Goal: Task Accomplishment & Management: Complete application form

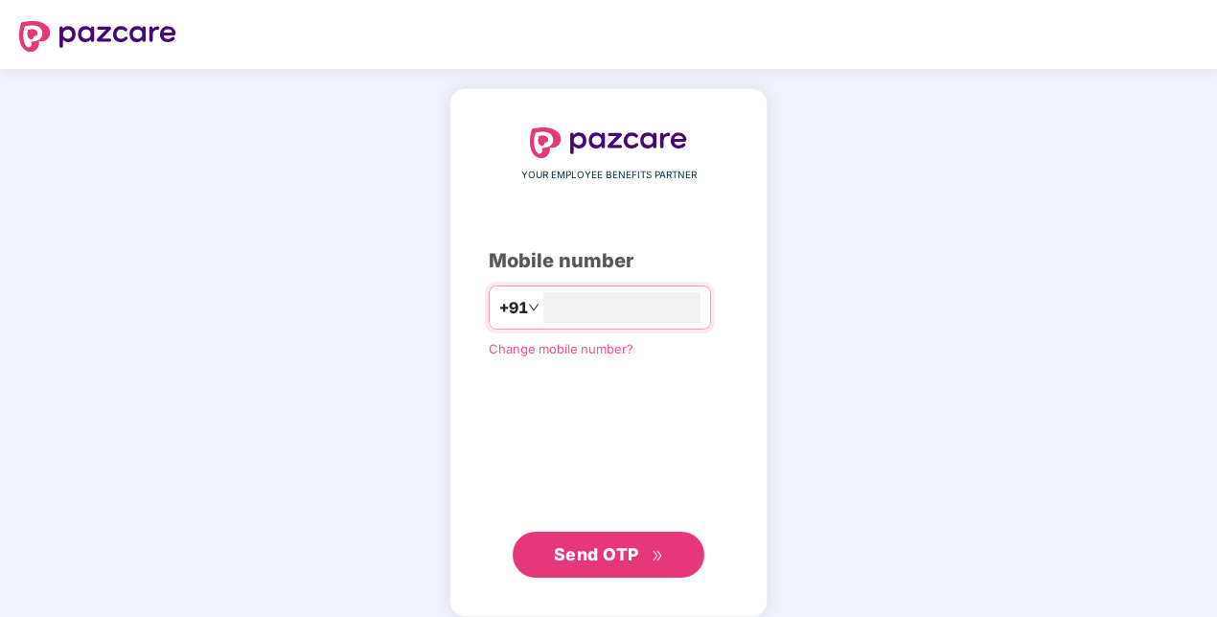
type input "**********"
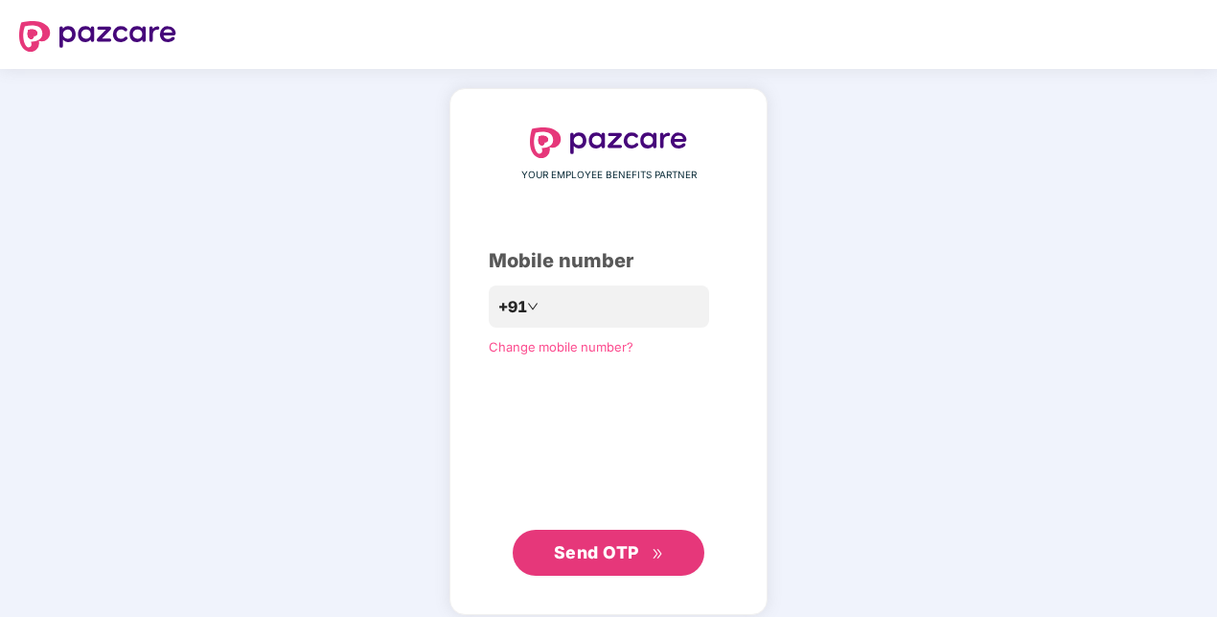
click at [572, 565] on span "Send OTP" at bounding box center [609, 553] width 110 height 27
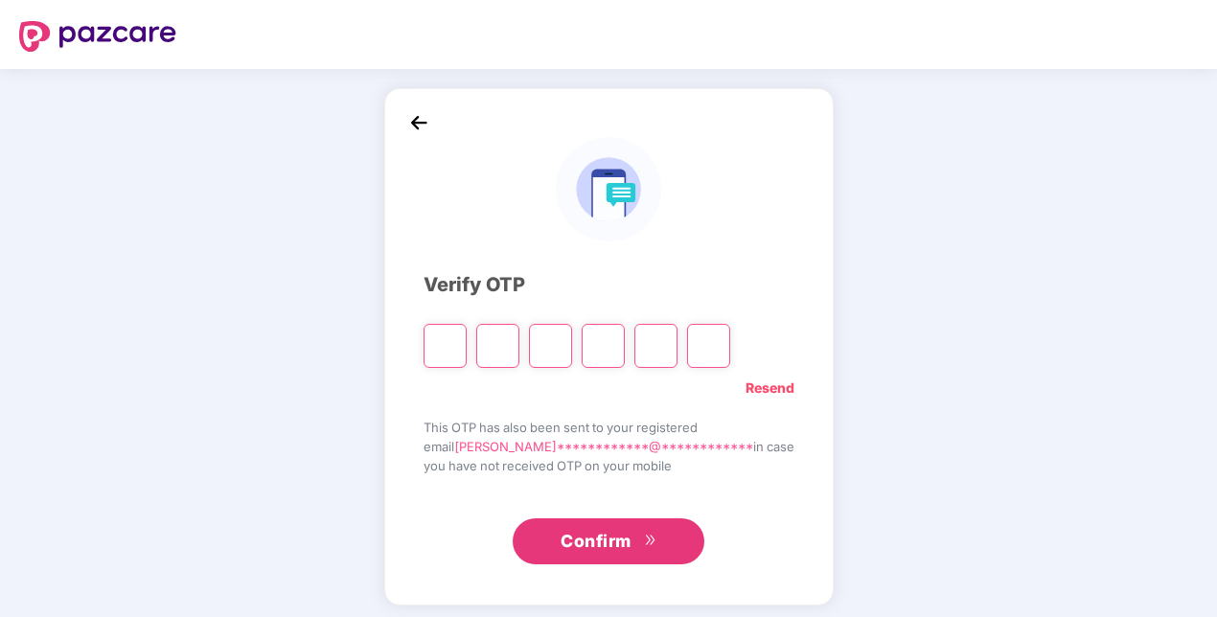
paste input "*"
type input "*"
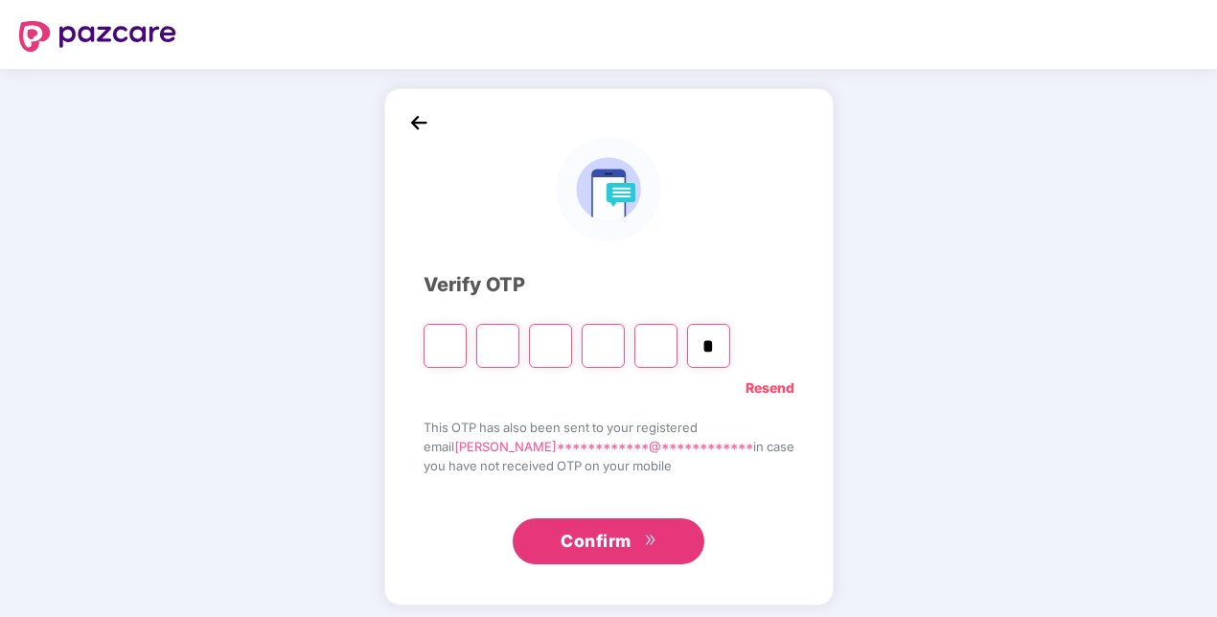
type input "*"
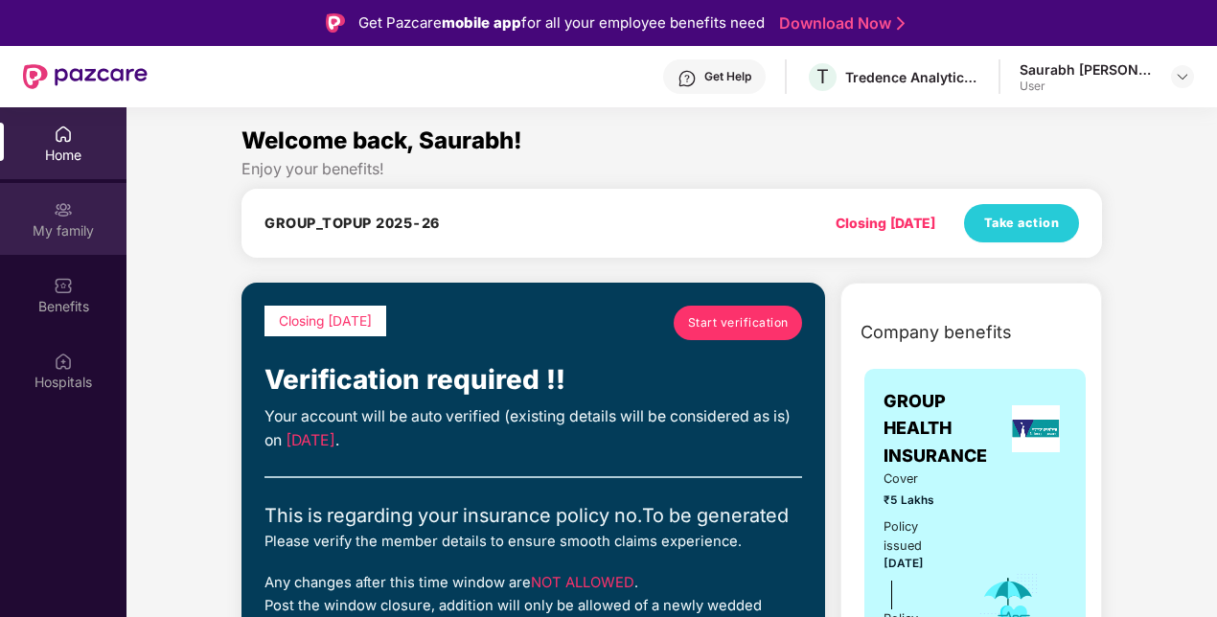
click at [86, 213] on div "My family" at bounding box center [63, 219] width 127 height 72
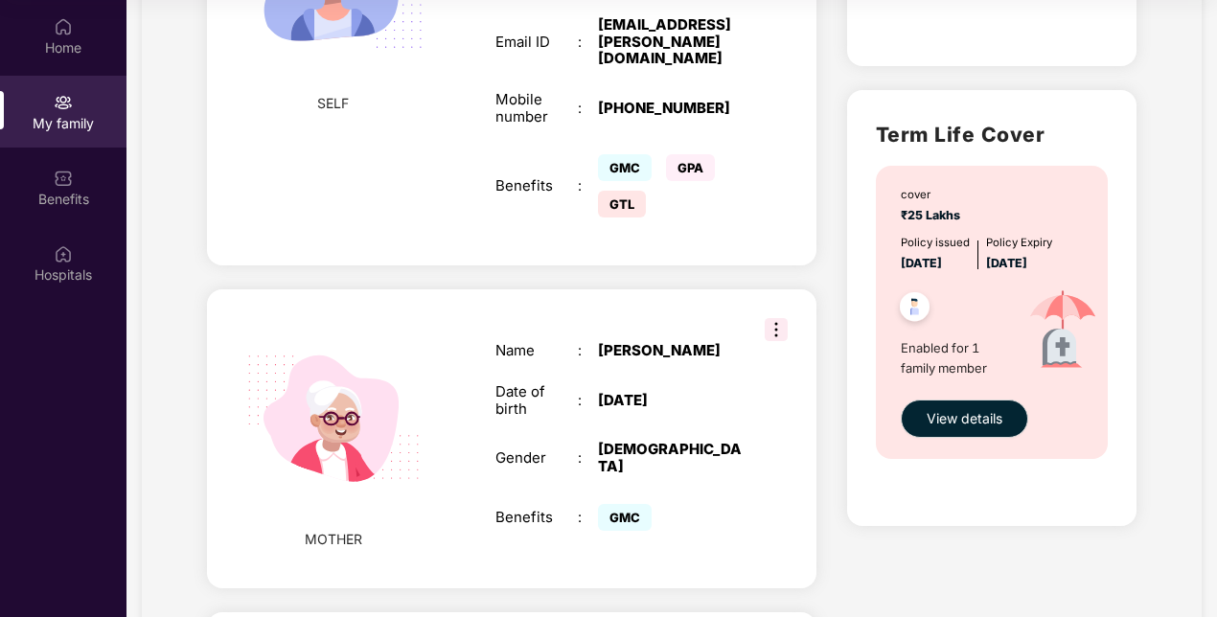
scroll to position [978, 0]
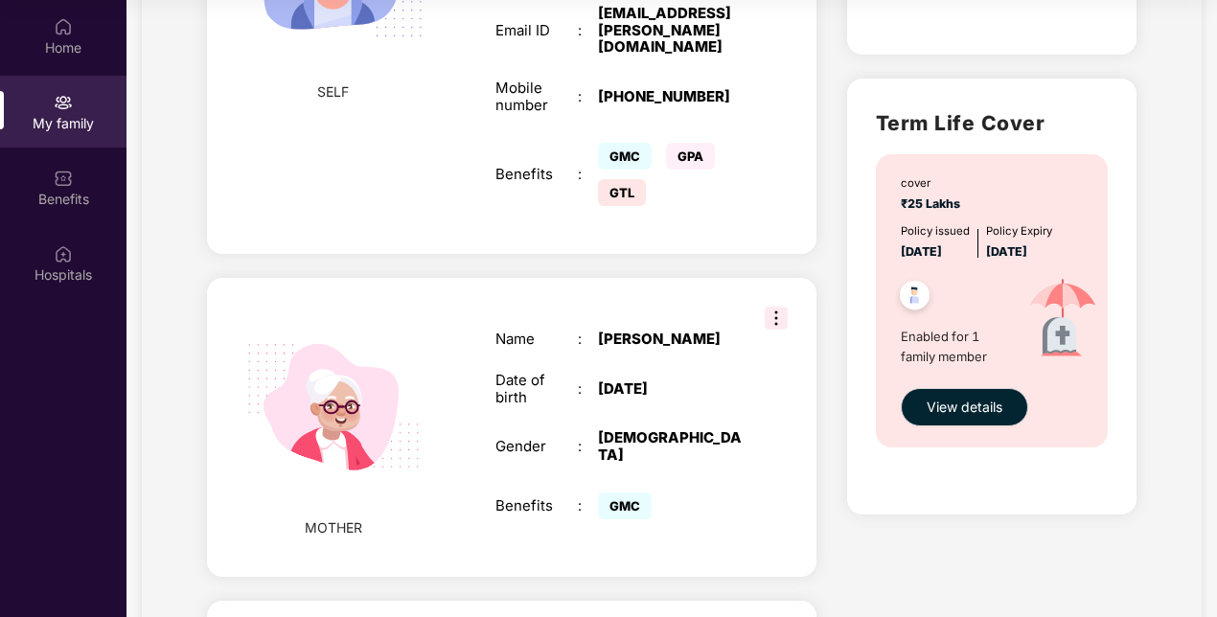
click at [617, 493] on span "GMC" at bounding box center [625, 506] width 54 height 27
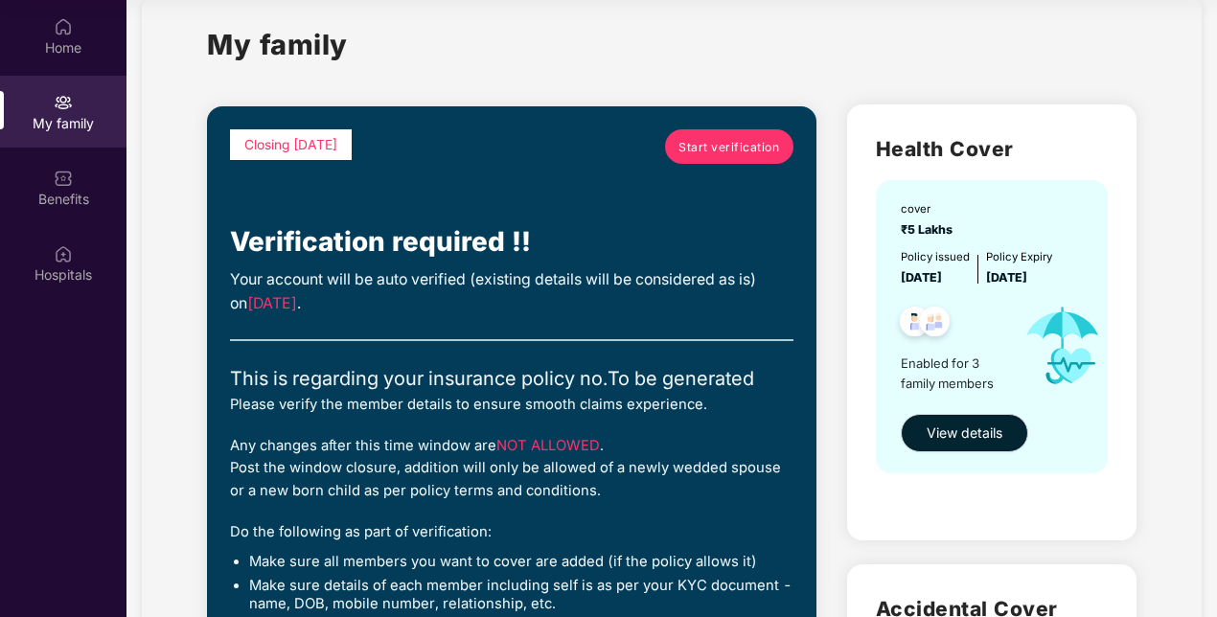
scroll to position [4, 0]
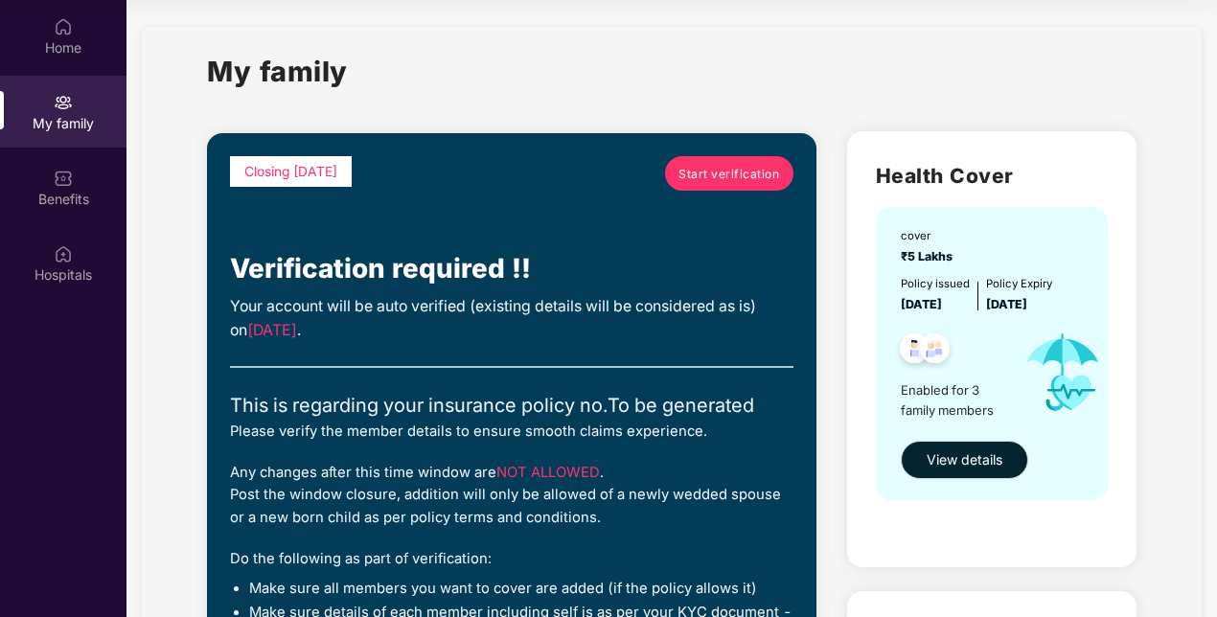
click at [738, 172] on span "Start verification" at bounding box center [729, 174] width 101 height 18
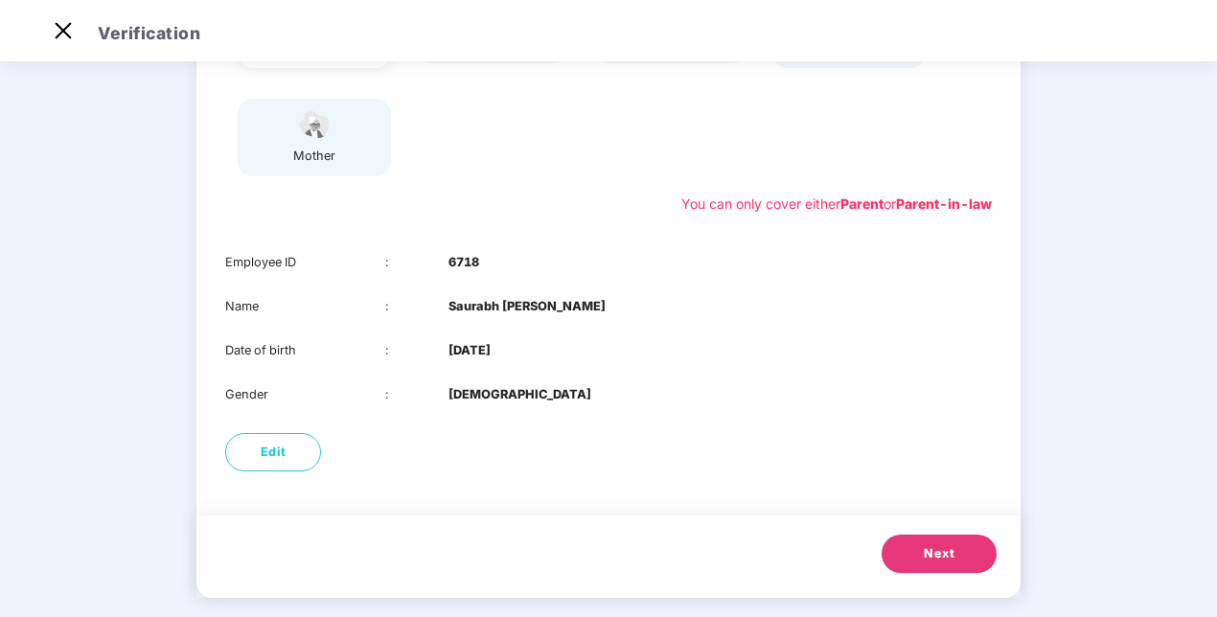
scroll to position [280, 0]
click at [901, 556] on button "Next" at bounding box center [939, 552] width 115 height 38
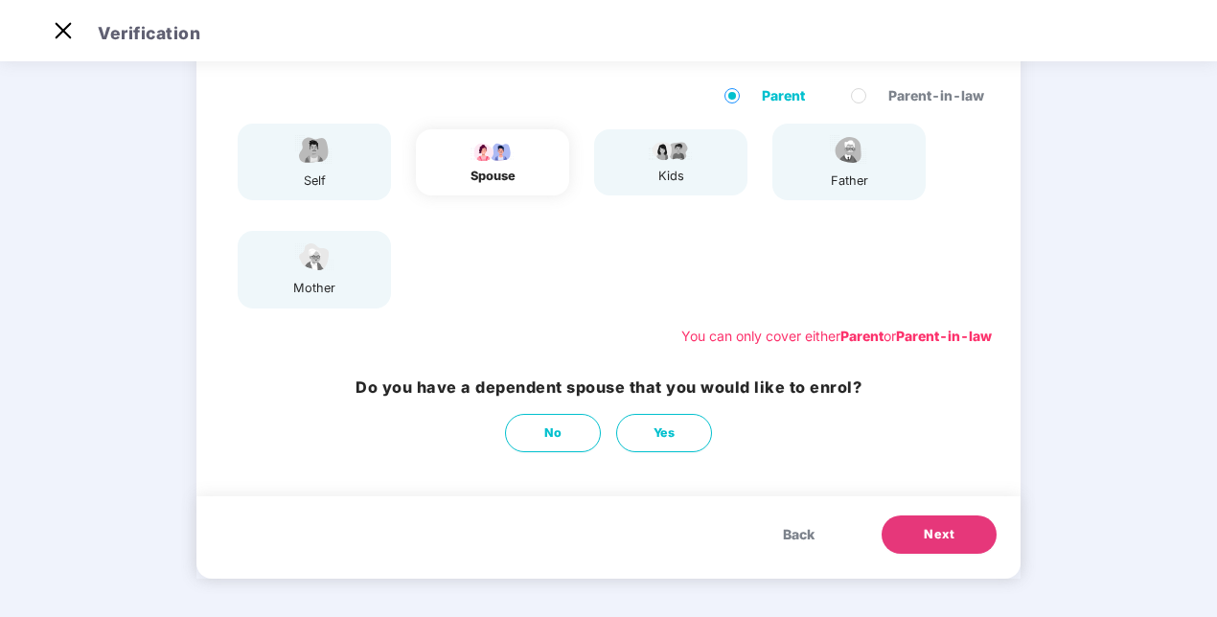
scroll to position [146, 0]
click at [906, 523] on button "Next" at bounding box center [939, 535] width 115 height 38
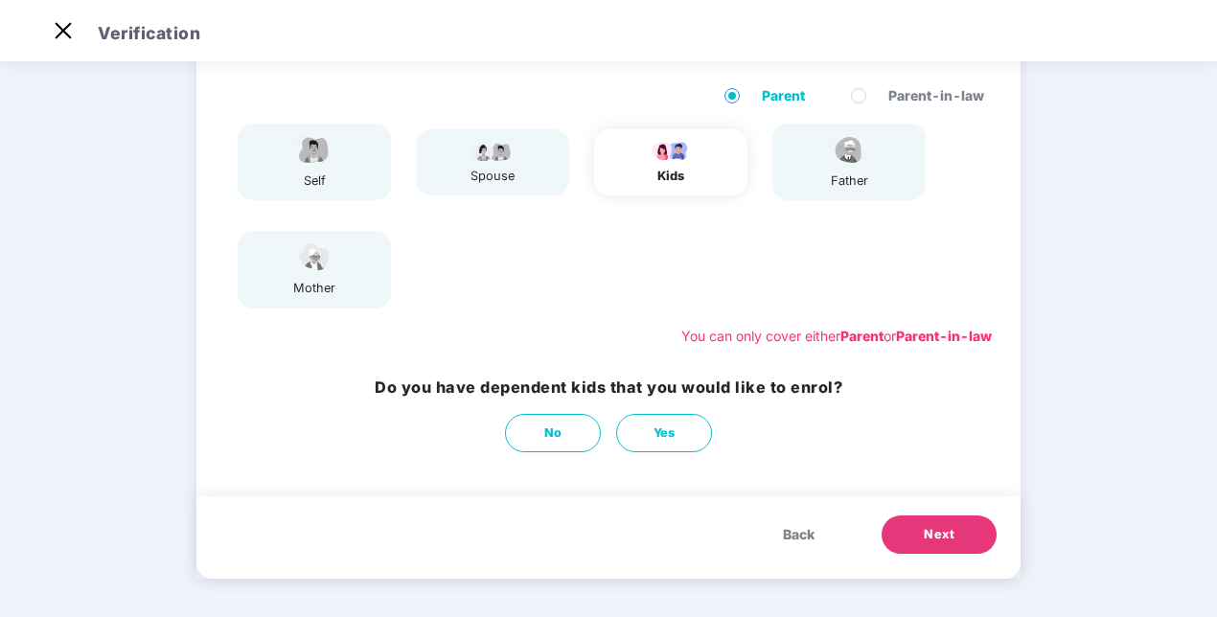
click at [906, 523] on button "Next" at bounding box center [939, 535] width 115 height 38
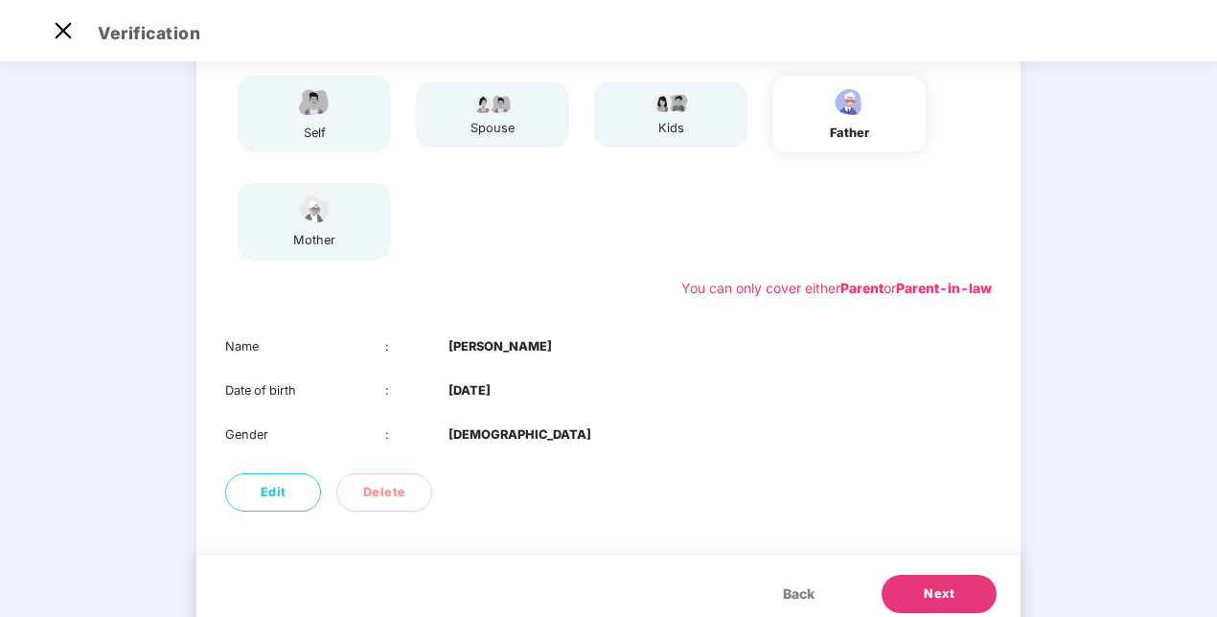
scroll to position [253, 0]
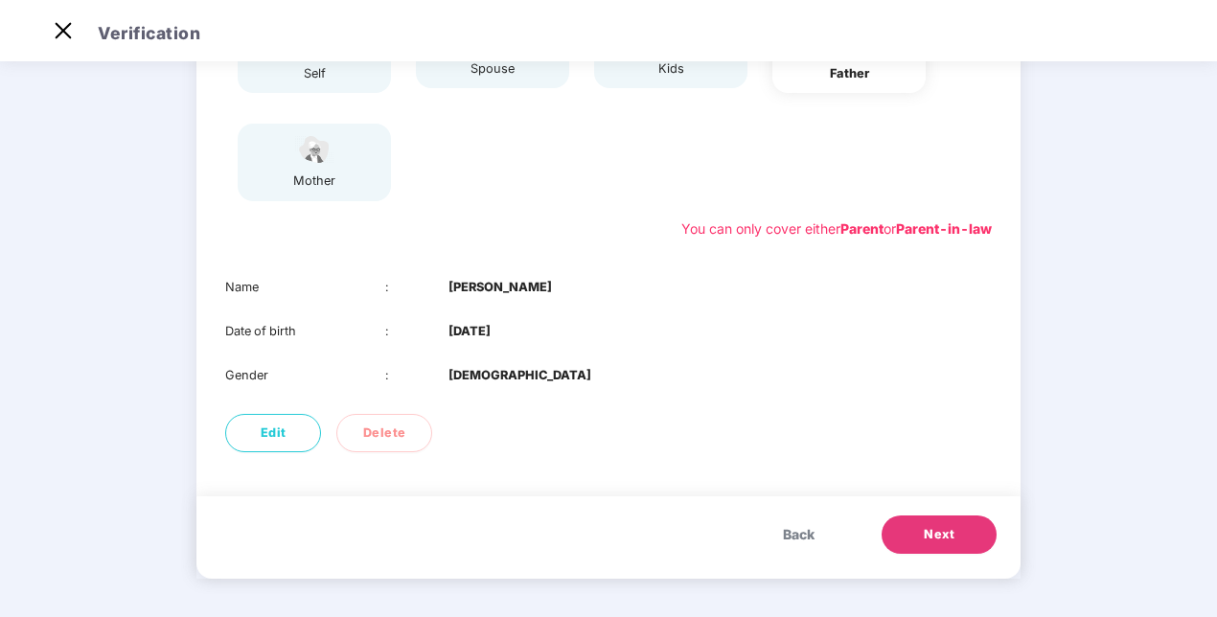
click at [909, 541] on button "Next" at bounding box center [939, 535] width 115 height 38
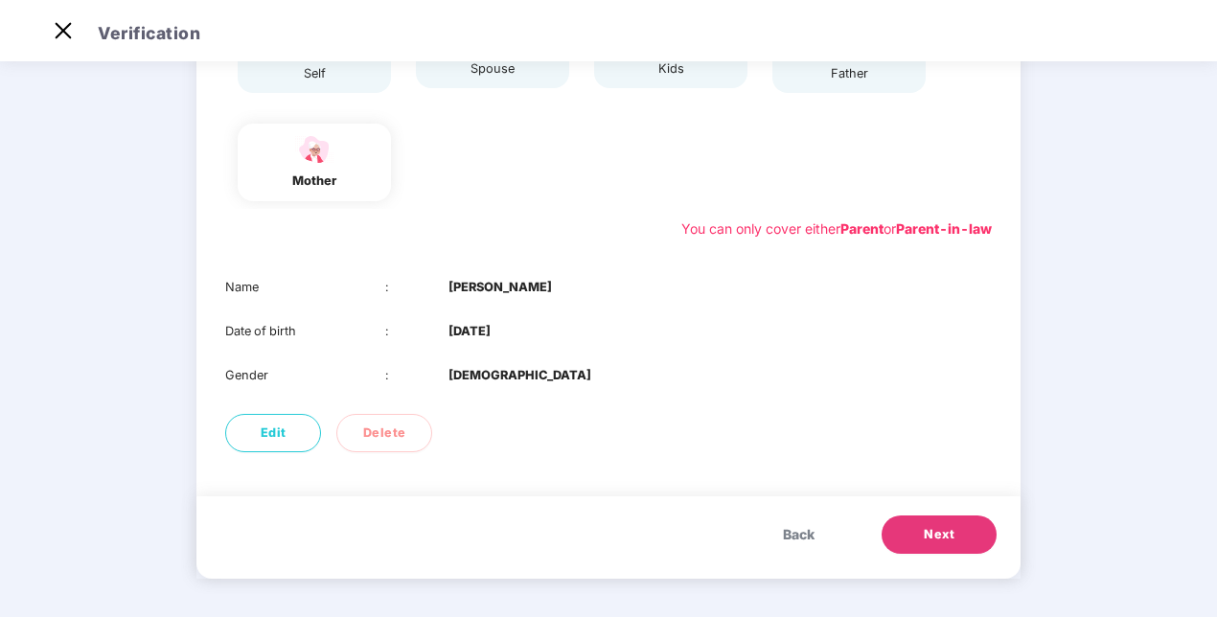
click at [909, 541] on button "Next" at bounding box center [939, 535] width 115 height 38
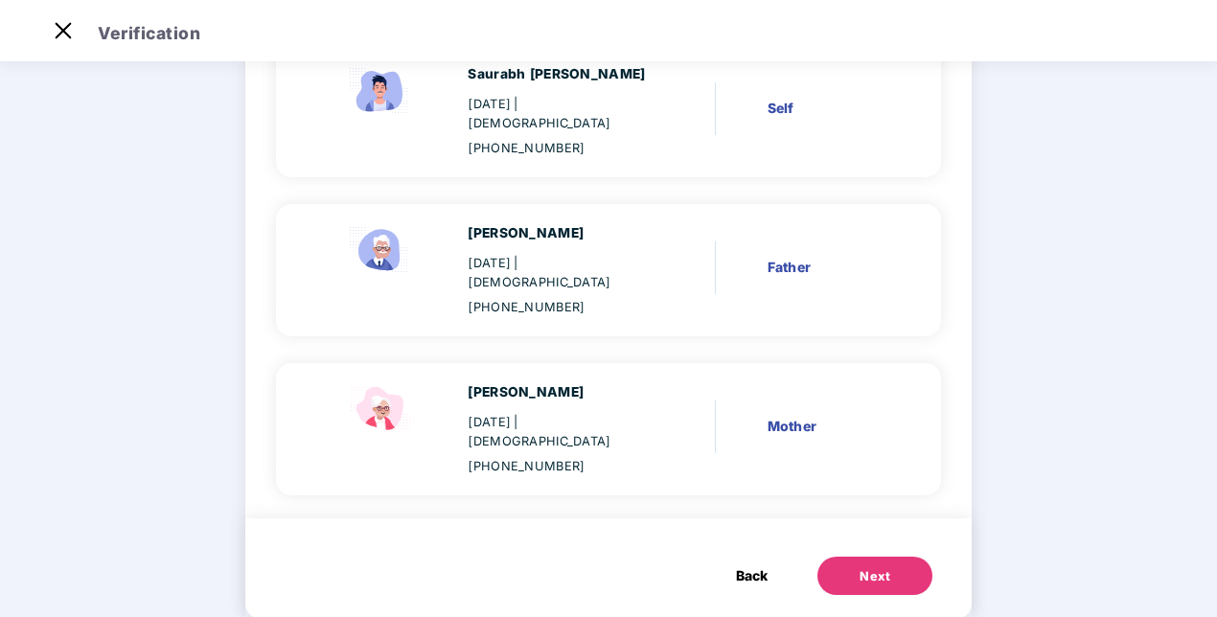
scroll to position [211, 0]
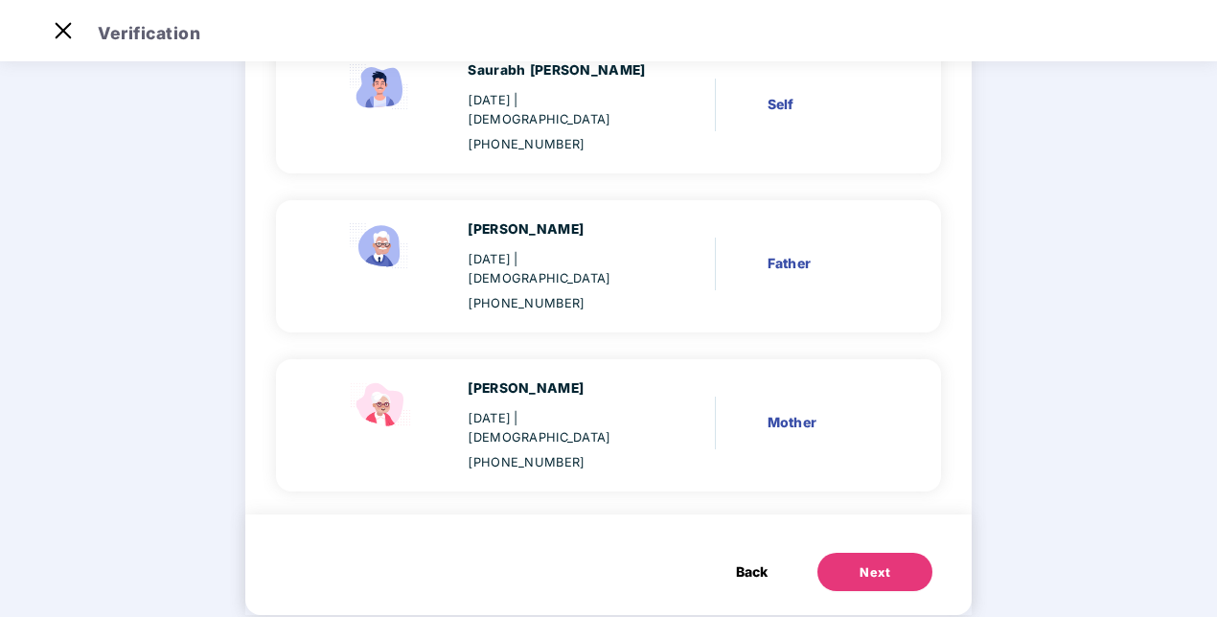
click at [853, 553] on button "Next" at bounding box center [875, 572] width 115 height 38
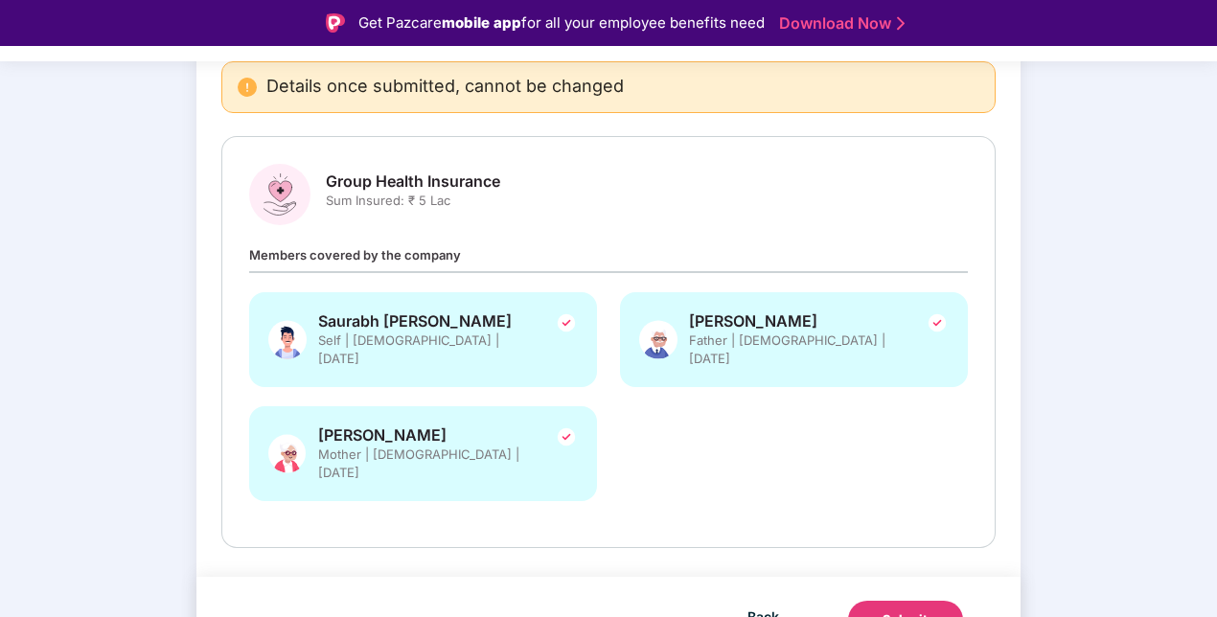
scroll to position [46, 0]
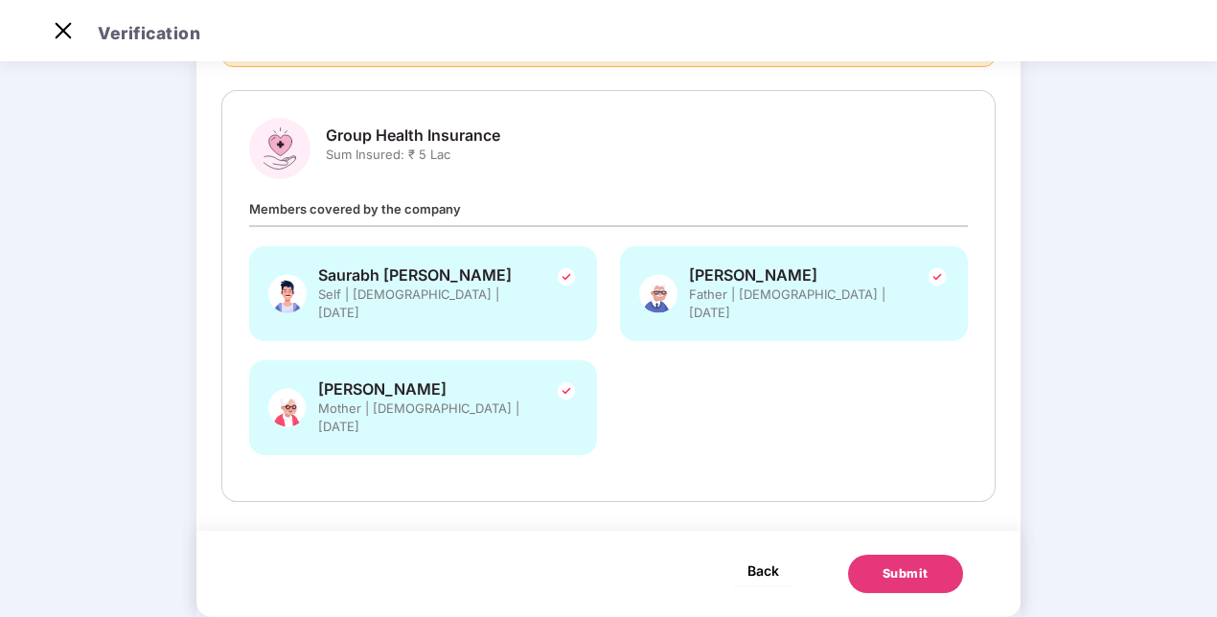
click at [750, 559] on span "Back" at bounding box center [764, 571] width 32 height 24
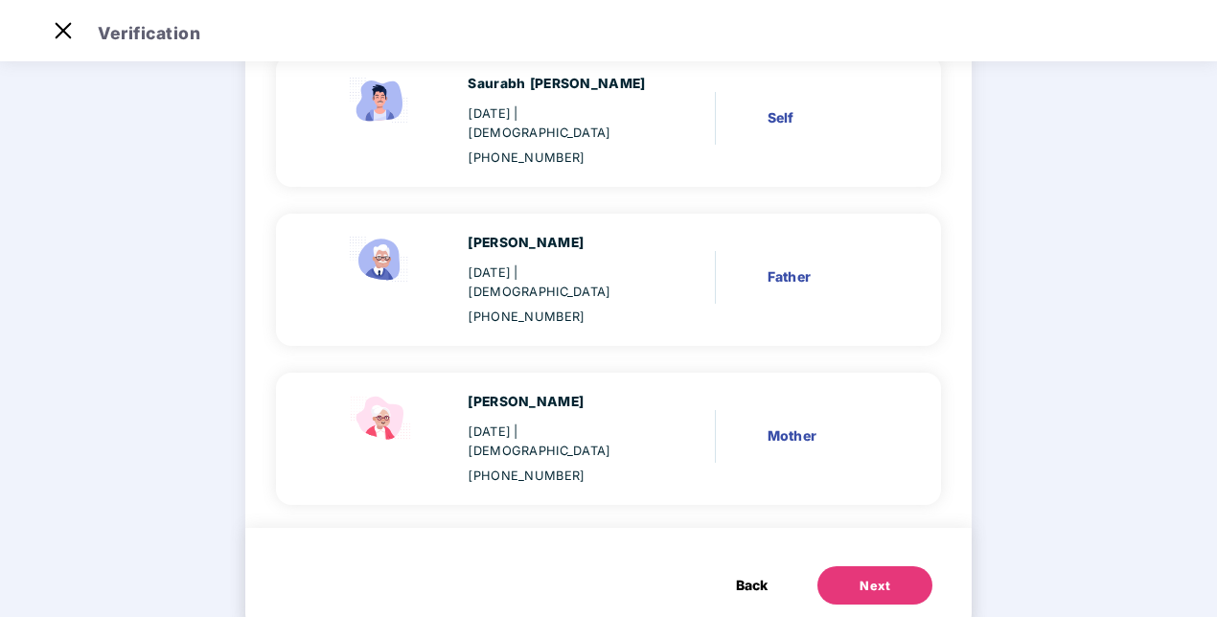
click at [750, 566] on button "Back" at bounding box center [752, 585] width 70 height 38
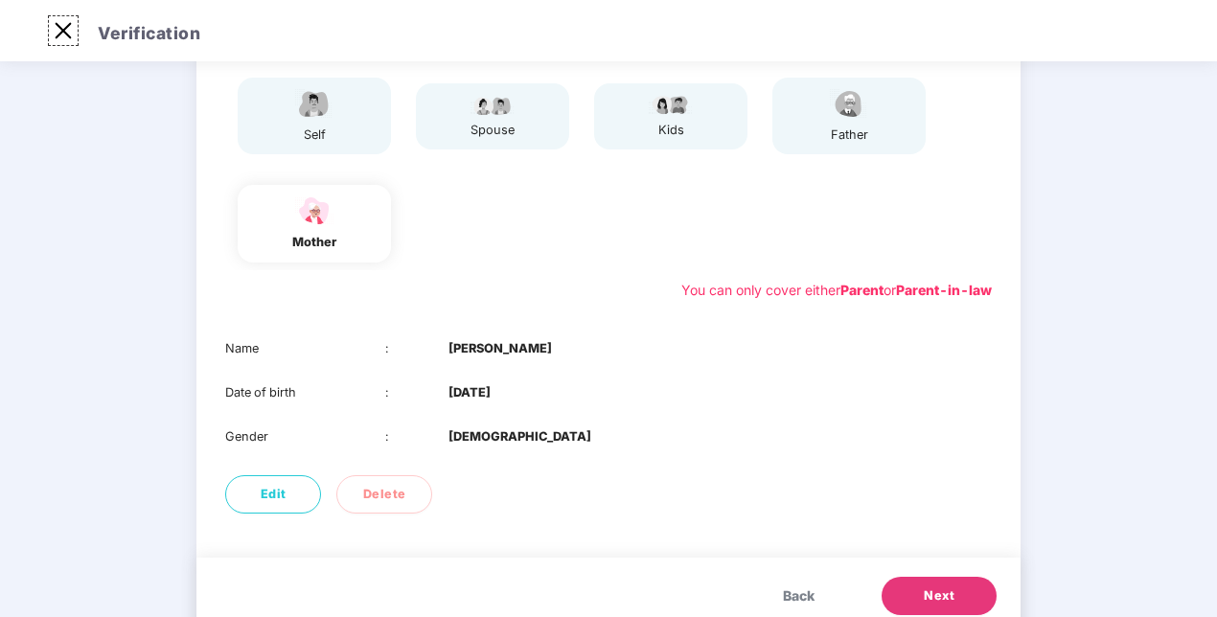
click at [67, 18] on img at bounding box center [63, 30] width 31 height 31
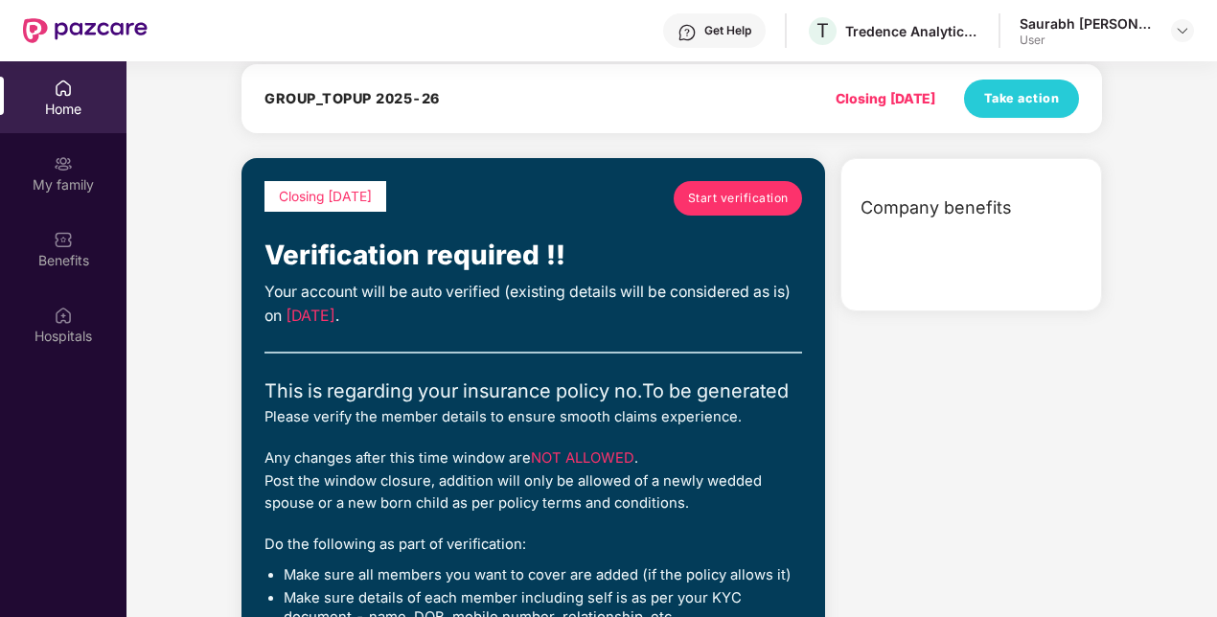
scroll to position [0, 0]
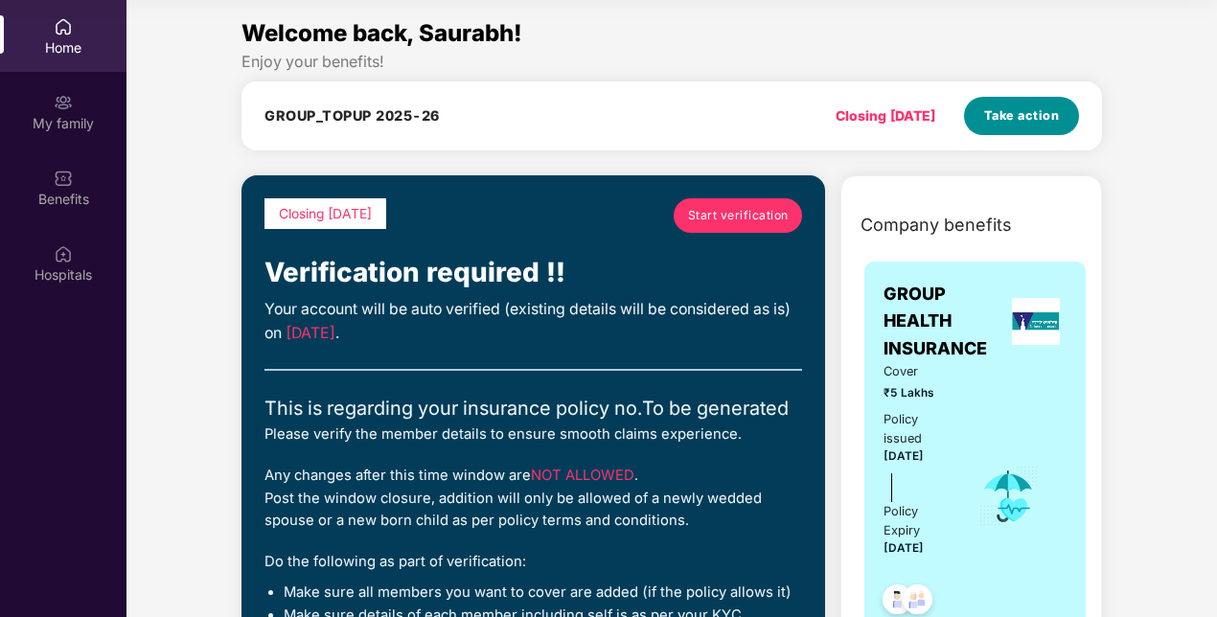
click at [1027, 117] on span "Take action" at bounding box center [1022, 115] width 76 height 19
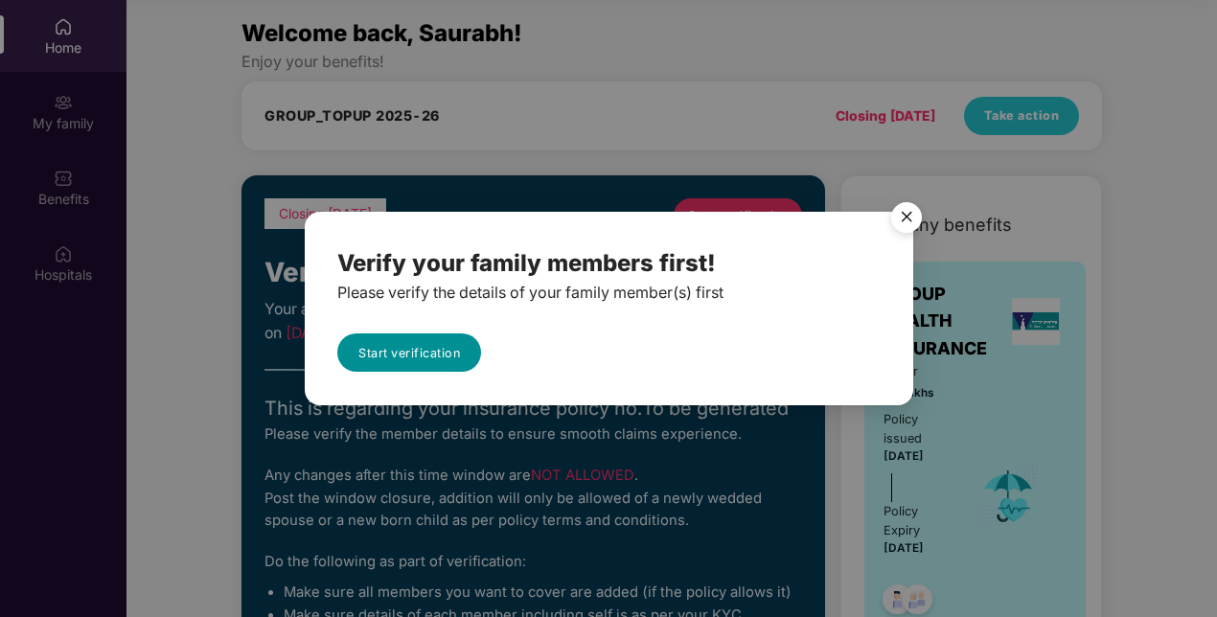
click at [435, 341] on link "Start verification" at bounding box center [409, 353] width 144 height 38
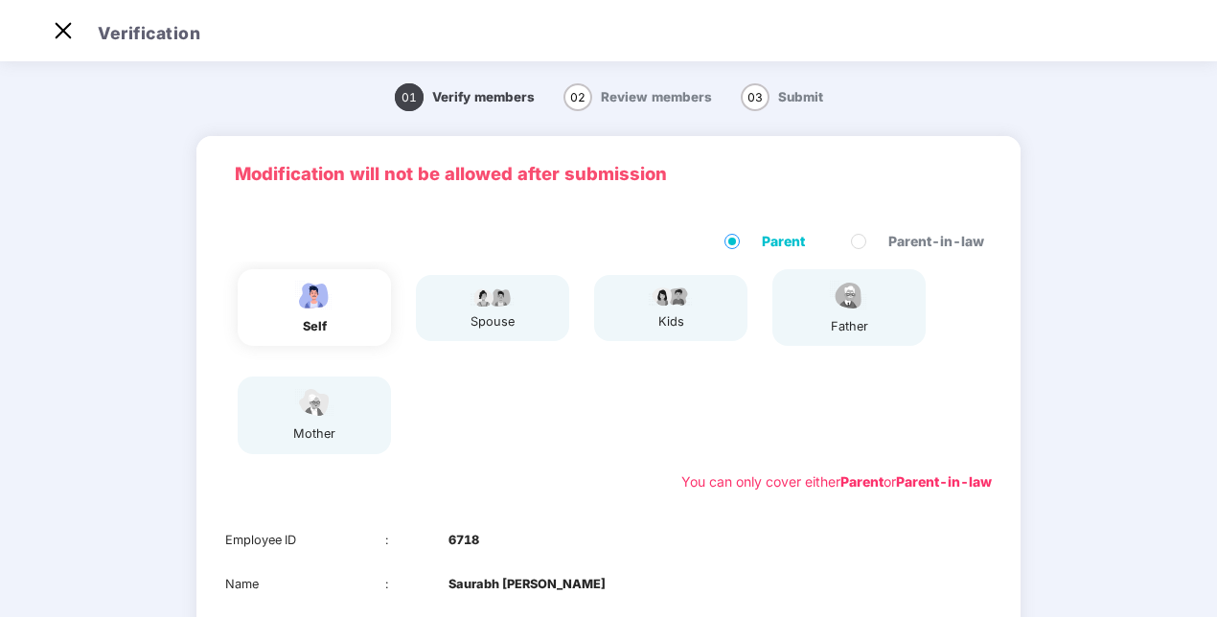
scroll to position [46, 0]
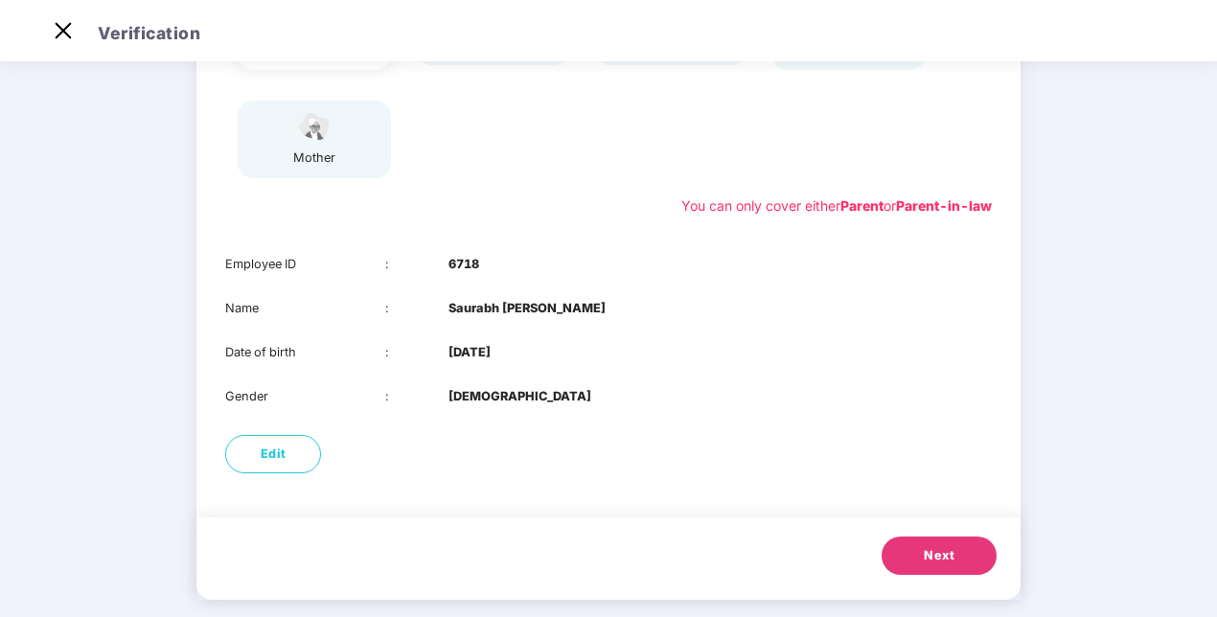
click at [943, 550] on span "Next" at bounding box center [939, 555] width 31 height 19
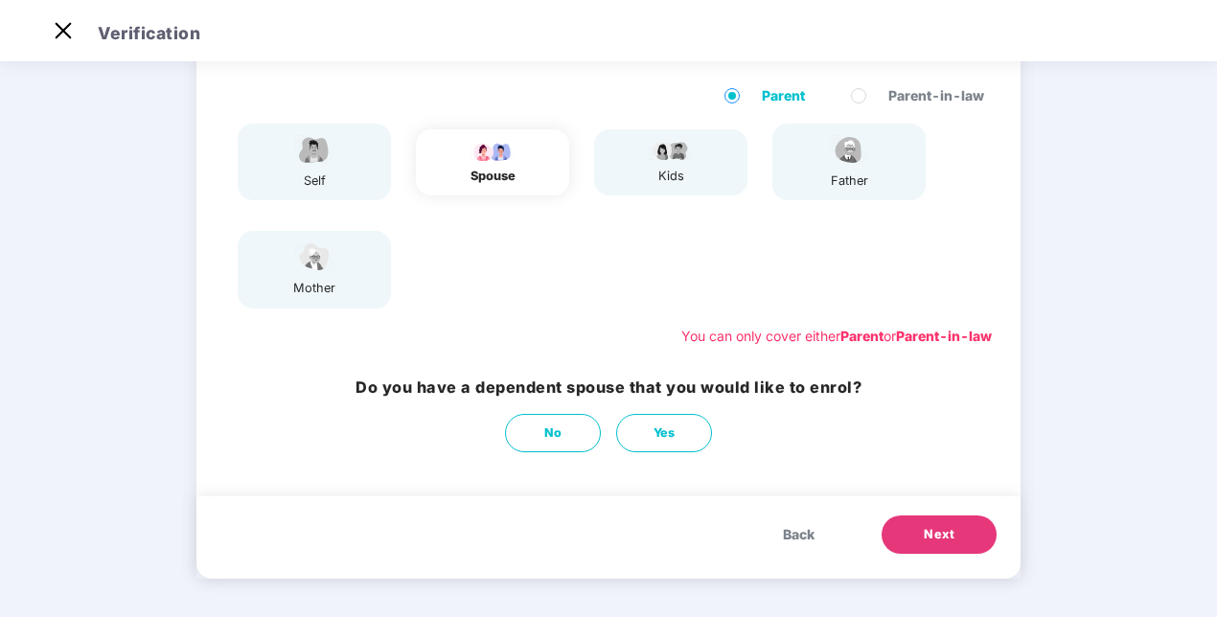
scroll to position [146, 0]
click at [943, 550] on button "Next" at bounding box center [939, 535] width 115 height 38
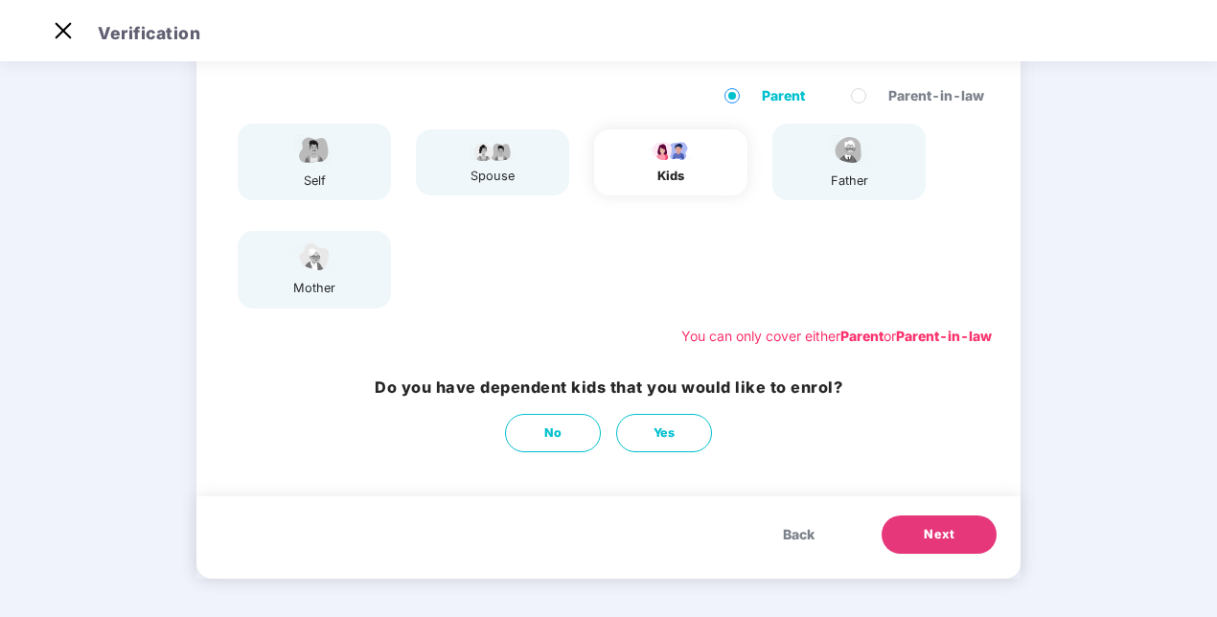
click at [943, 550] on button "Next" at bounding box center [939, 535] width 115 height 38
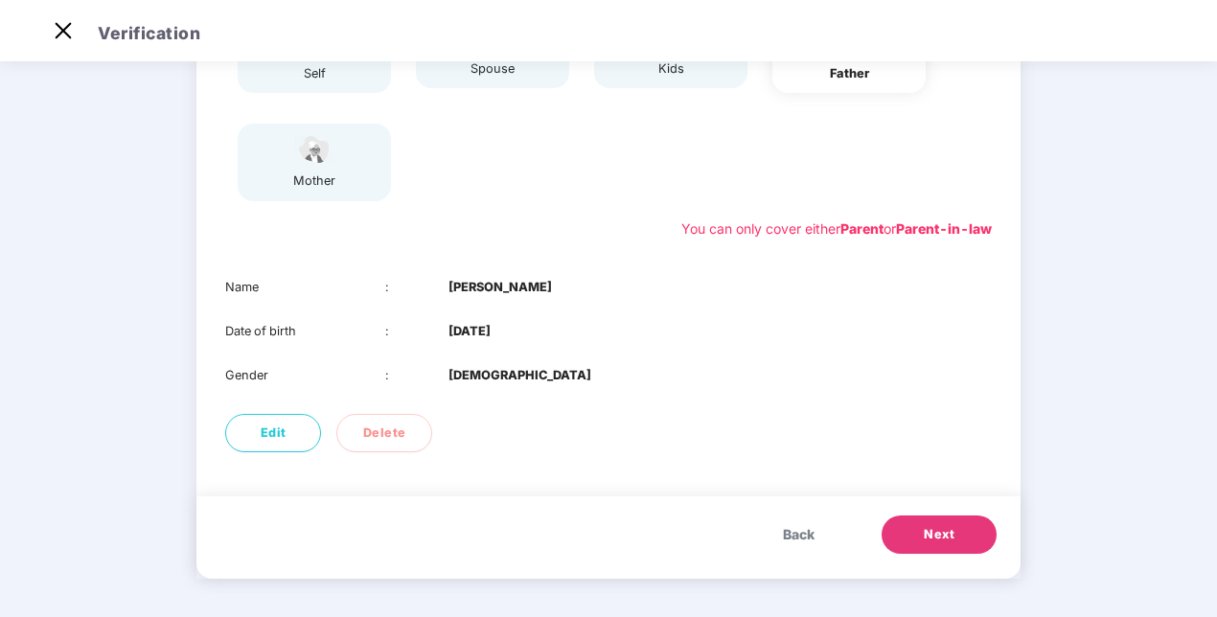
click at [943, 550] on button "Next" at bounding box center [939, 535] width 115 height 38
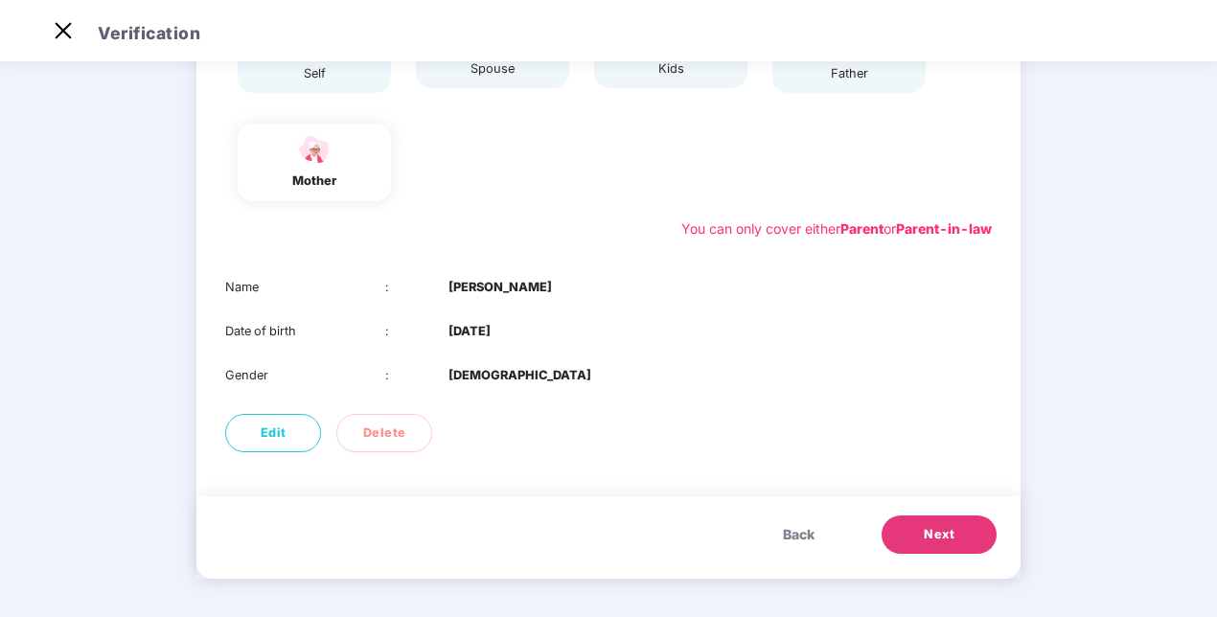
click at [943, 550] on button "Next" at bounding box center [939, 535] width 115 height 38
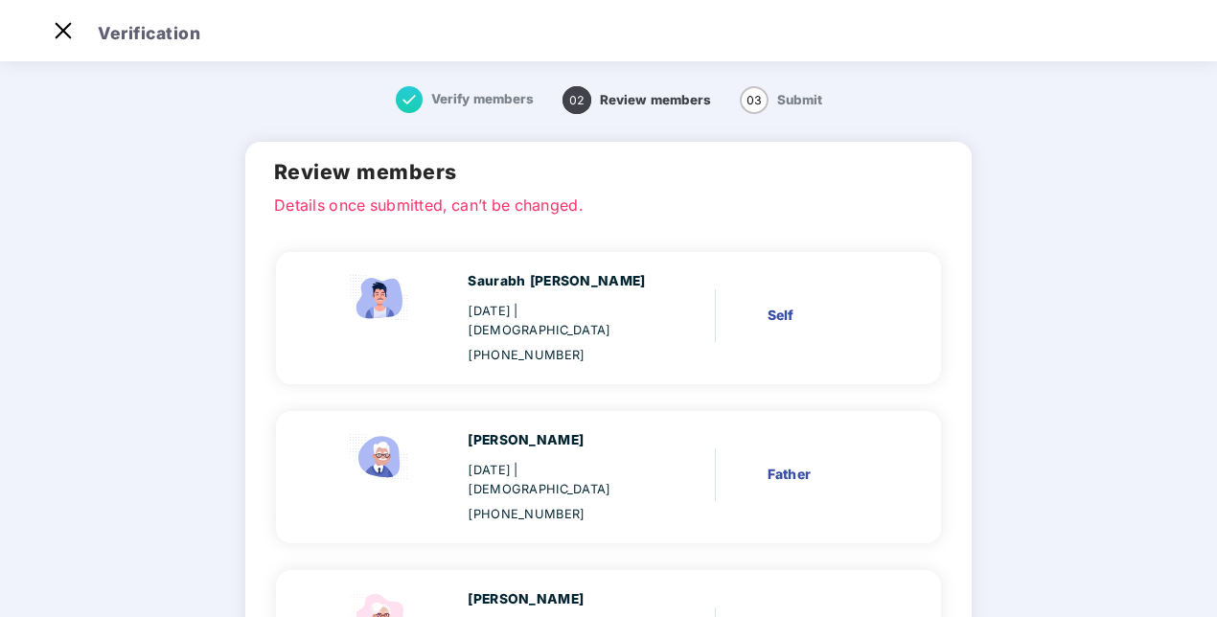
scroll to position [211, 0]
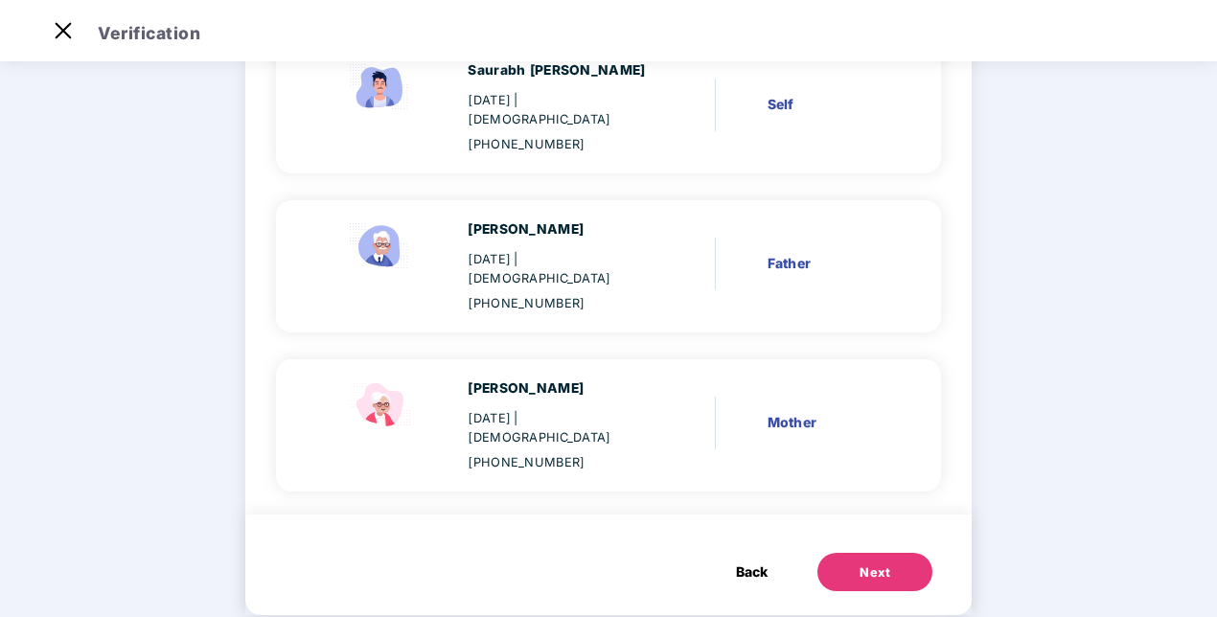
click at [860, 564] on div "Next" at bounding box center [875, 573] width 31 height 19
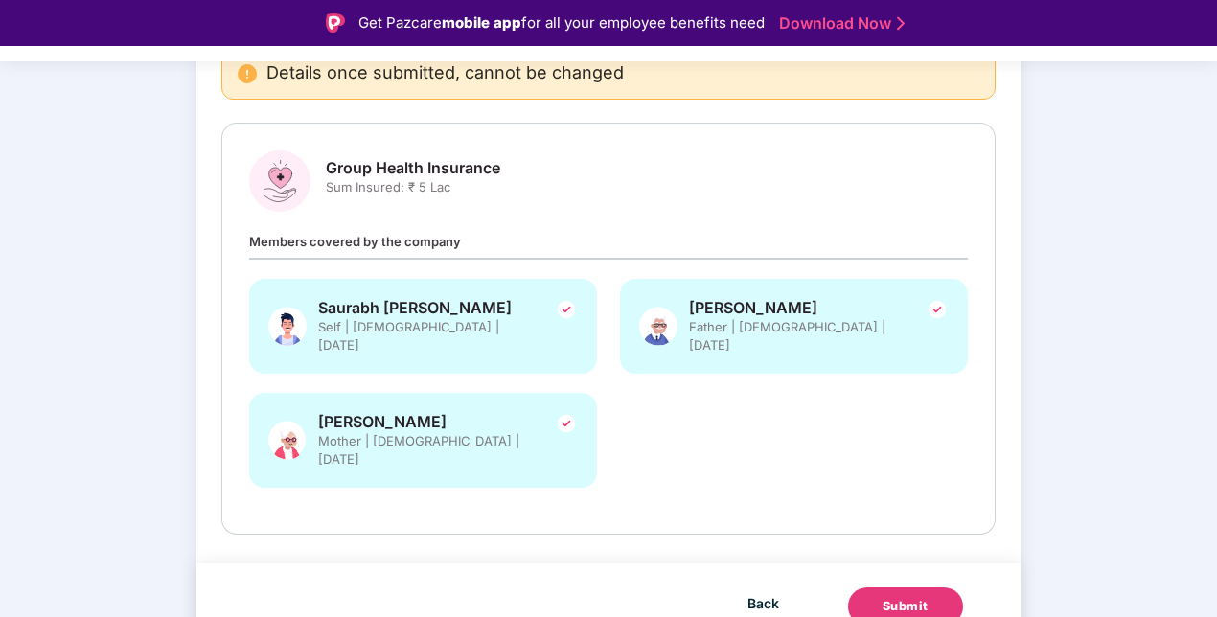
scroll to position [197, 0]
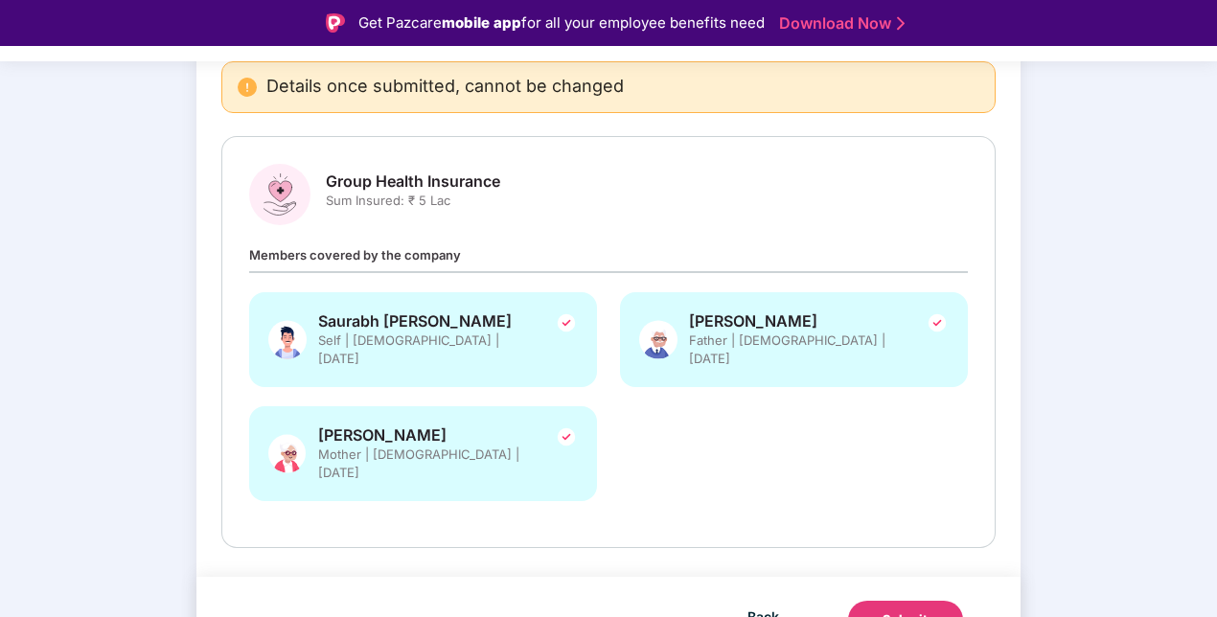
click at [406, 207] on span "Sum Insured: ₹ 5 Lac" at bounding box center [413, 201] width 174 height 18
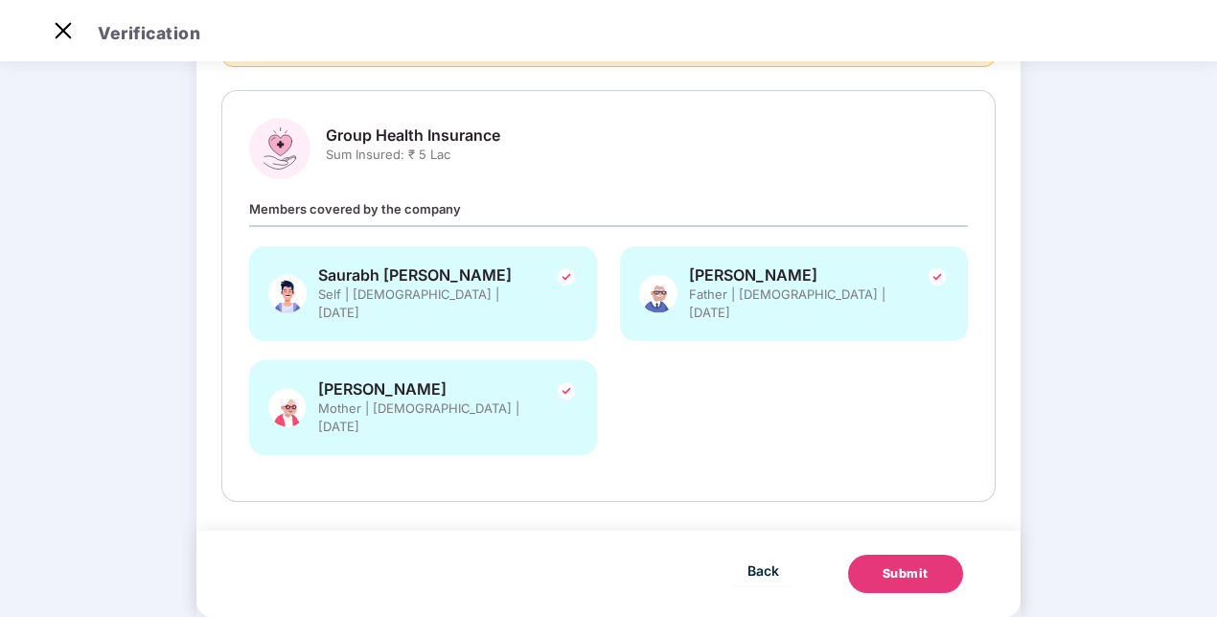
click at [886, 565] on div "Submit" at bounding box center [906, 574] width 46 height 19
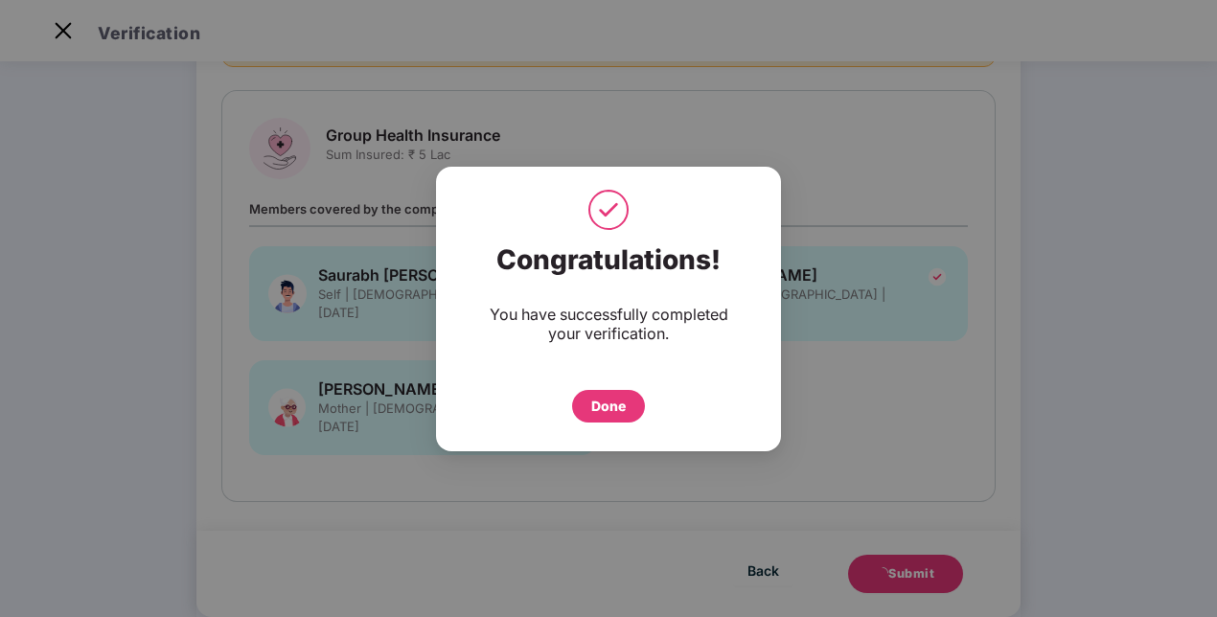
click at [595, 393] on div "Done" at bounding box center [608, 406] width 73 height 33
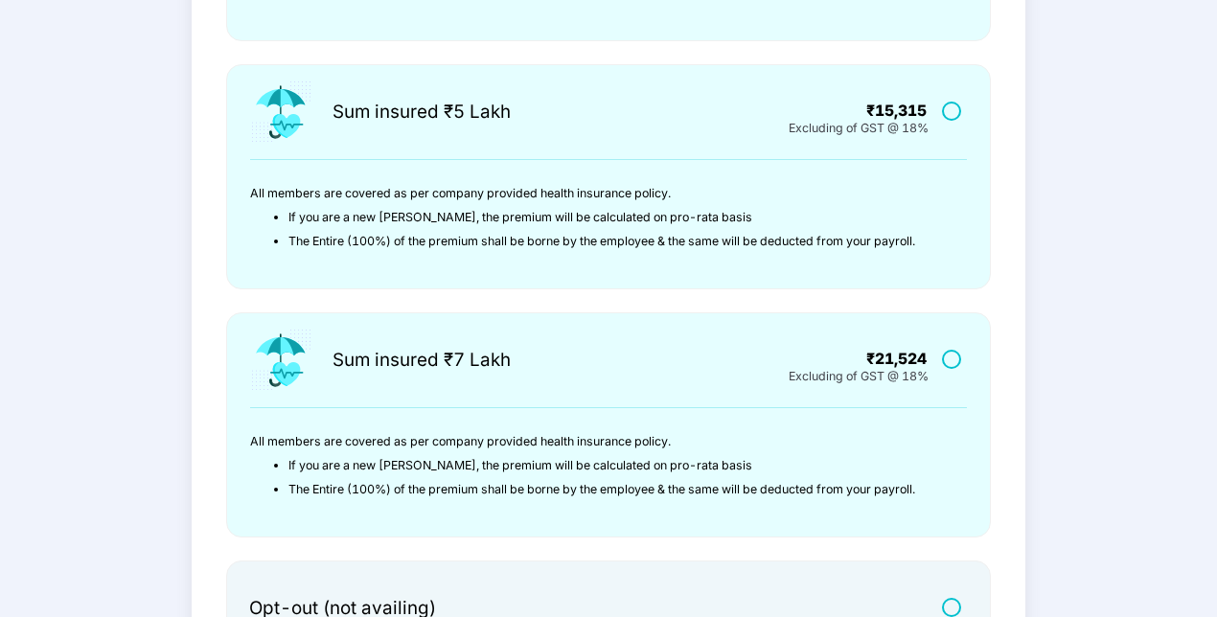
scroll to position [420, 0]
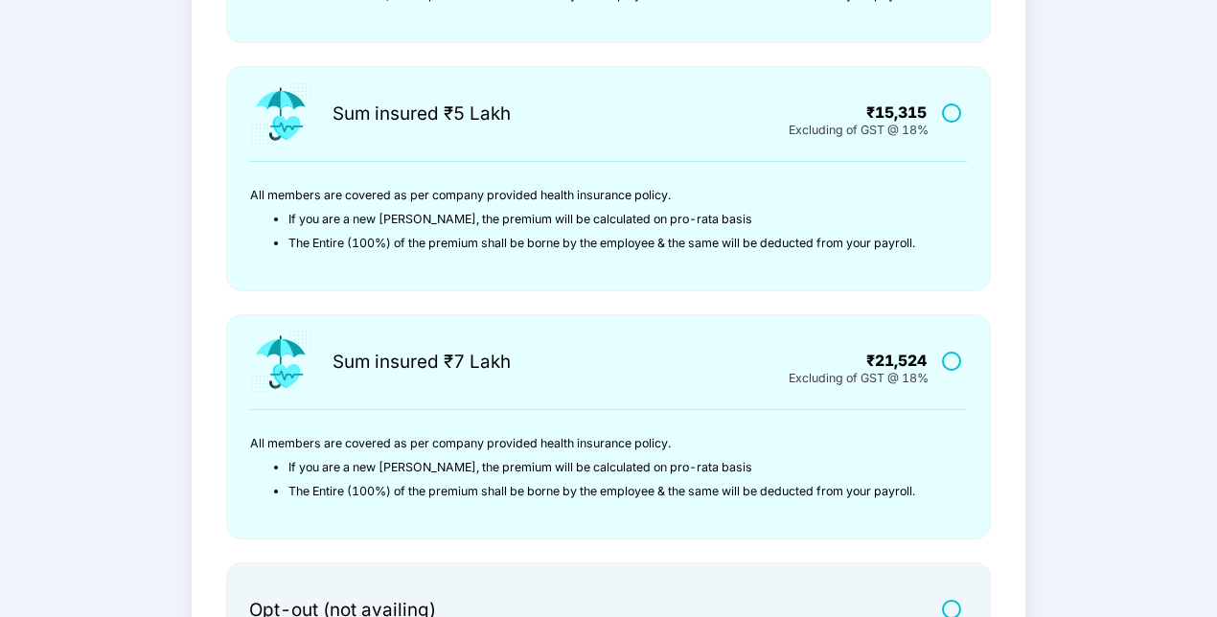
click at [945, 107] on label at bounding box center [954, 112] width 24 height 16
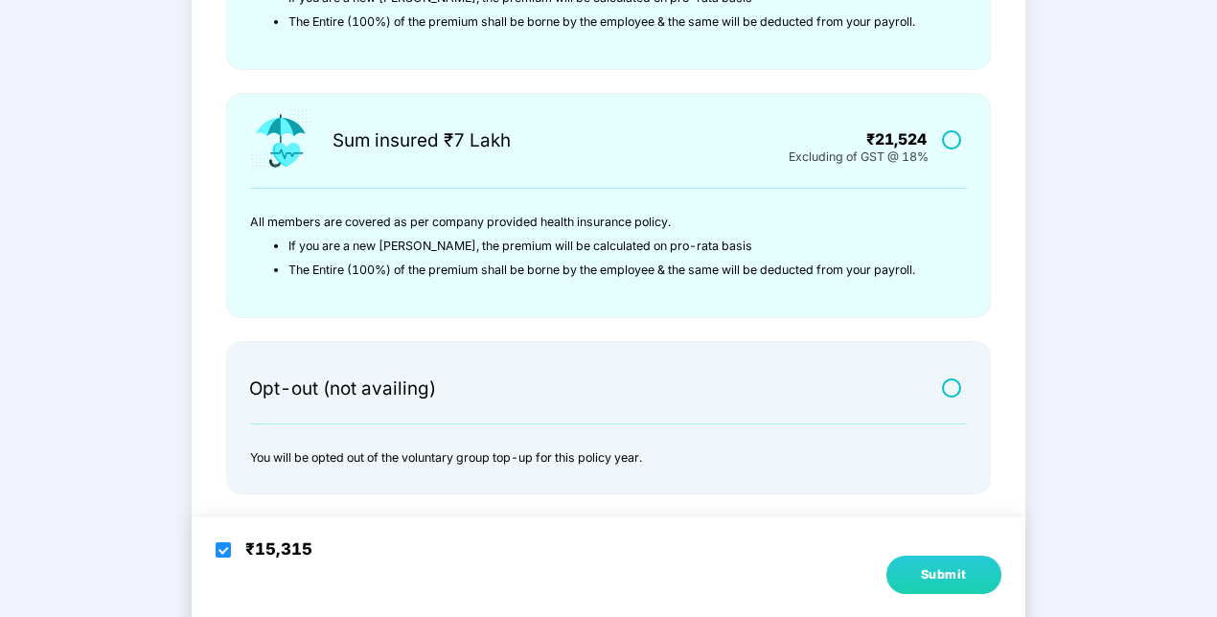
scroll to position [661, 0]
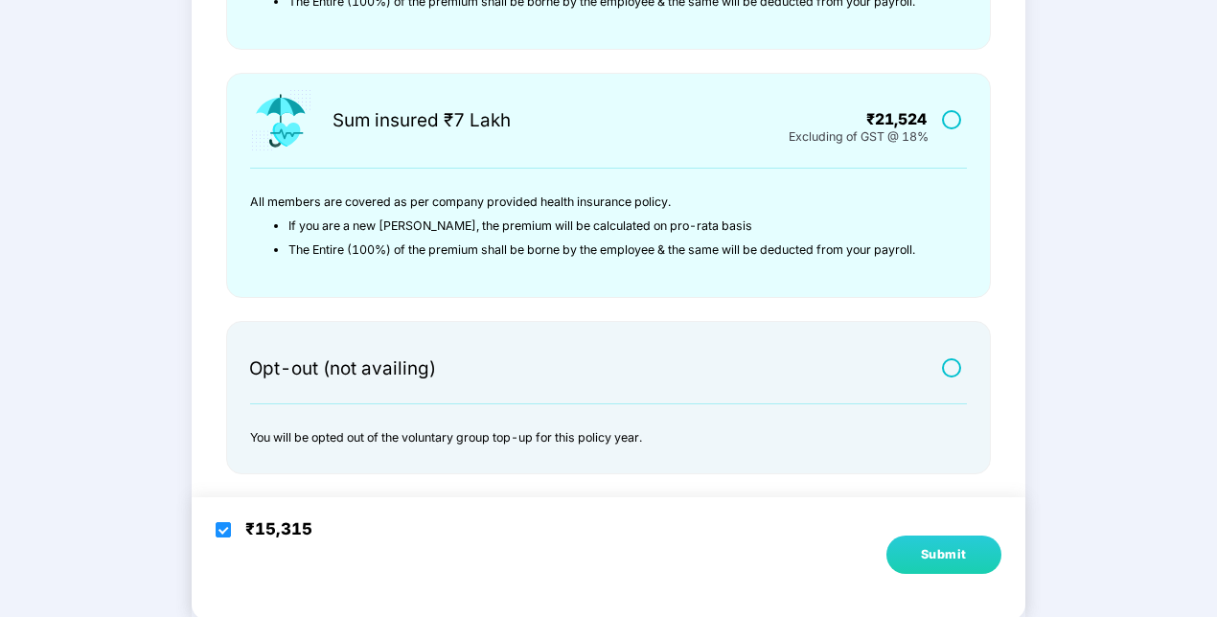
click at [932, 553] on div "Submit" at bounding box center [944, 554] width 46 height 19
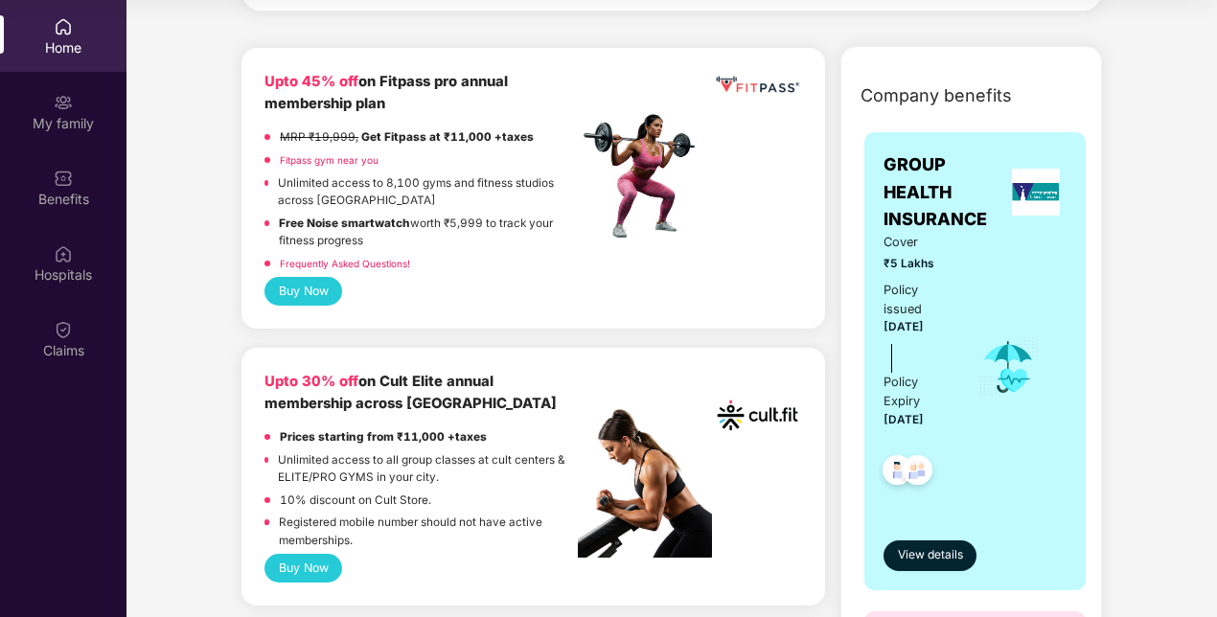
scroll to position [466, 0]
